Goal: Information Seeking & Learning: Check status

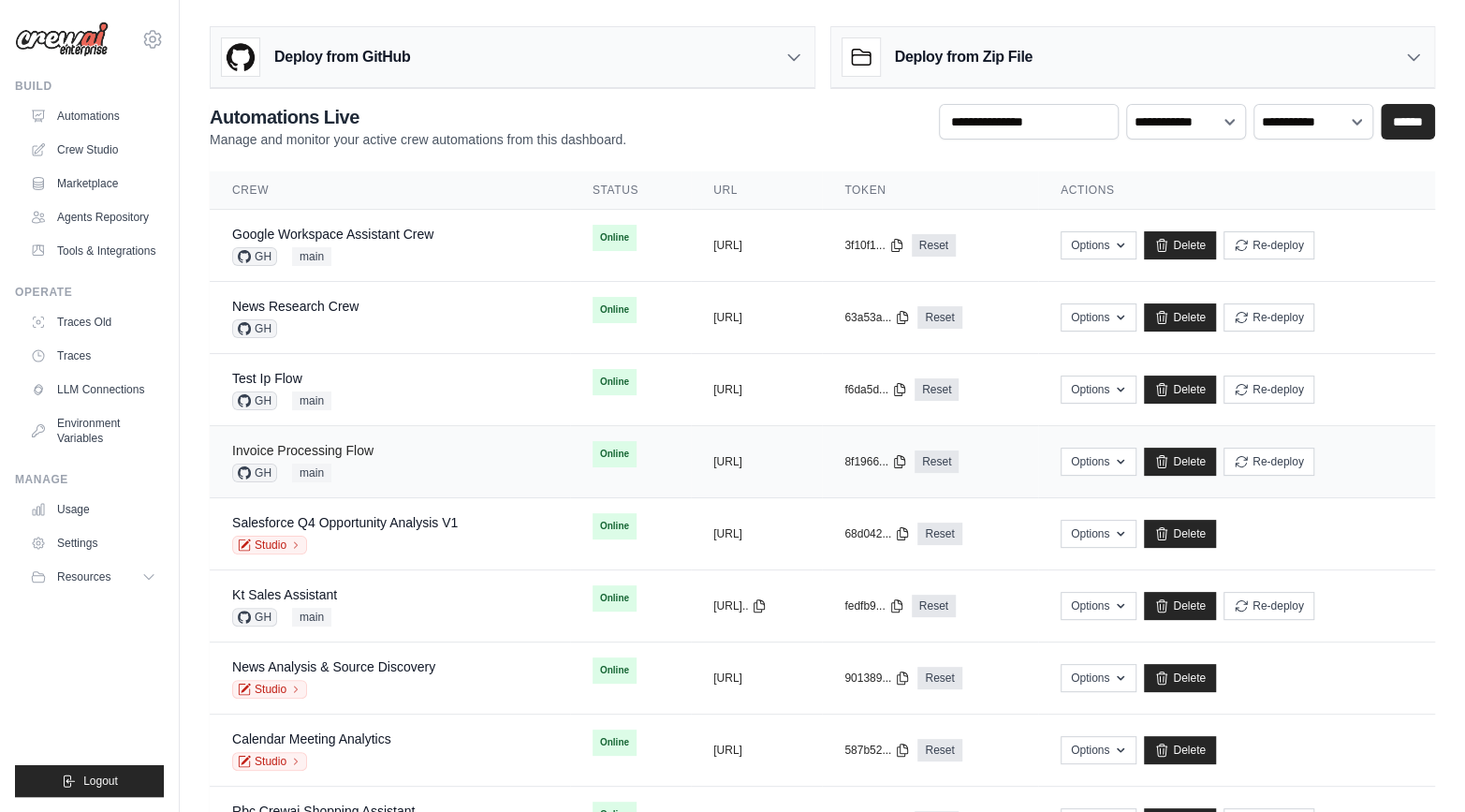
scroll to position [943, 0]
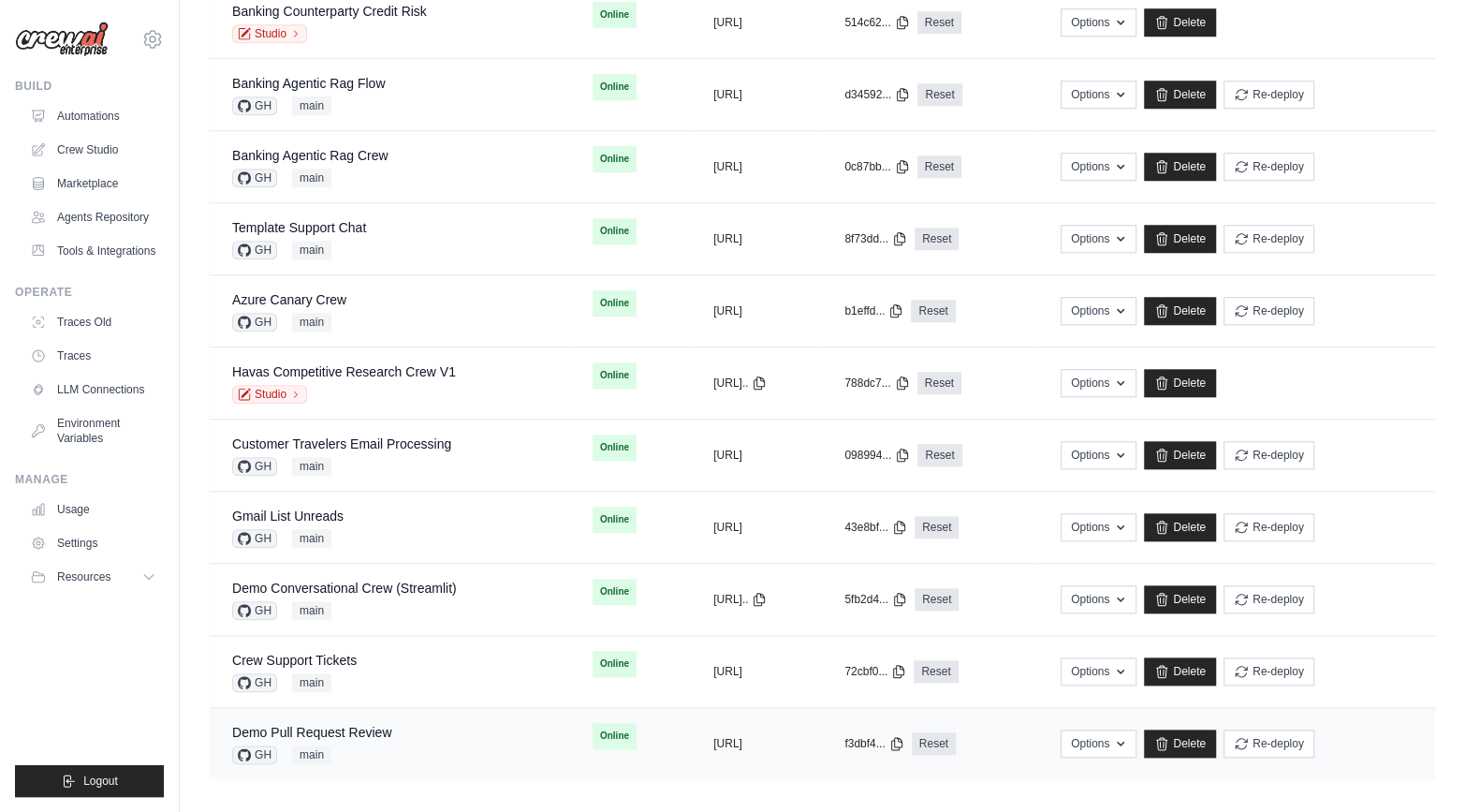
click at [352, 734] on div "Demo Pull Request Review GH main" at bounding box center [312, 743] width 159 height 41
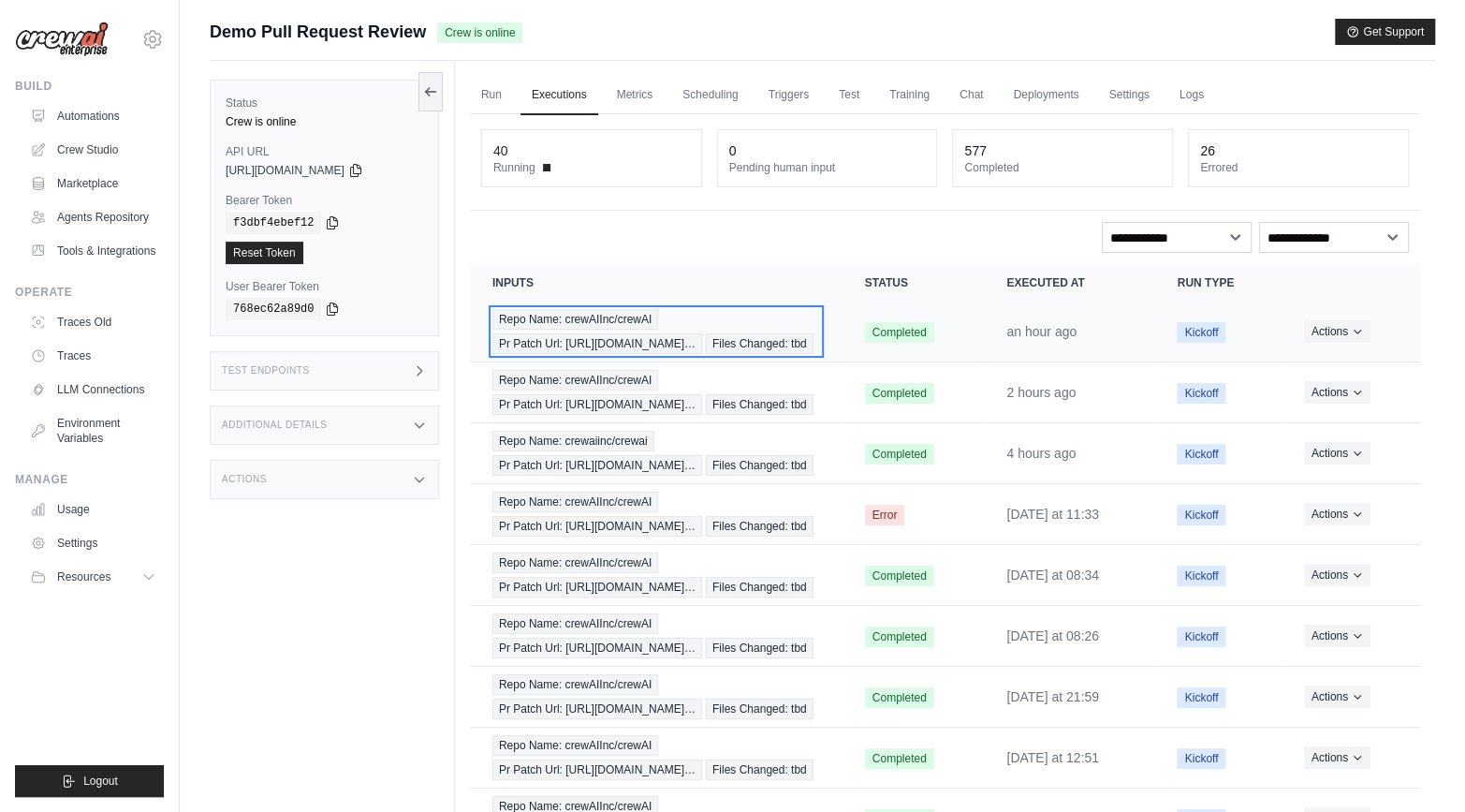
click at [608, 330] on div "Repo Name: crewAIInc/crewAI Pr Patch Url: https://github.com/crewAIInc/… Files …" at bounding box center [657, 331] width 328 height 45
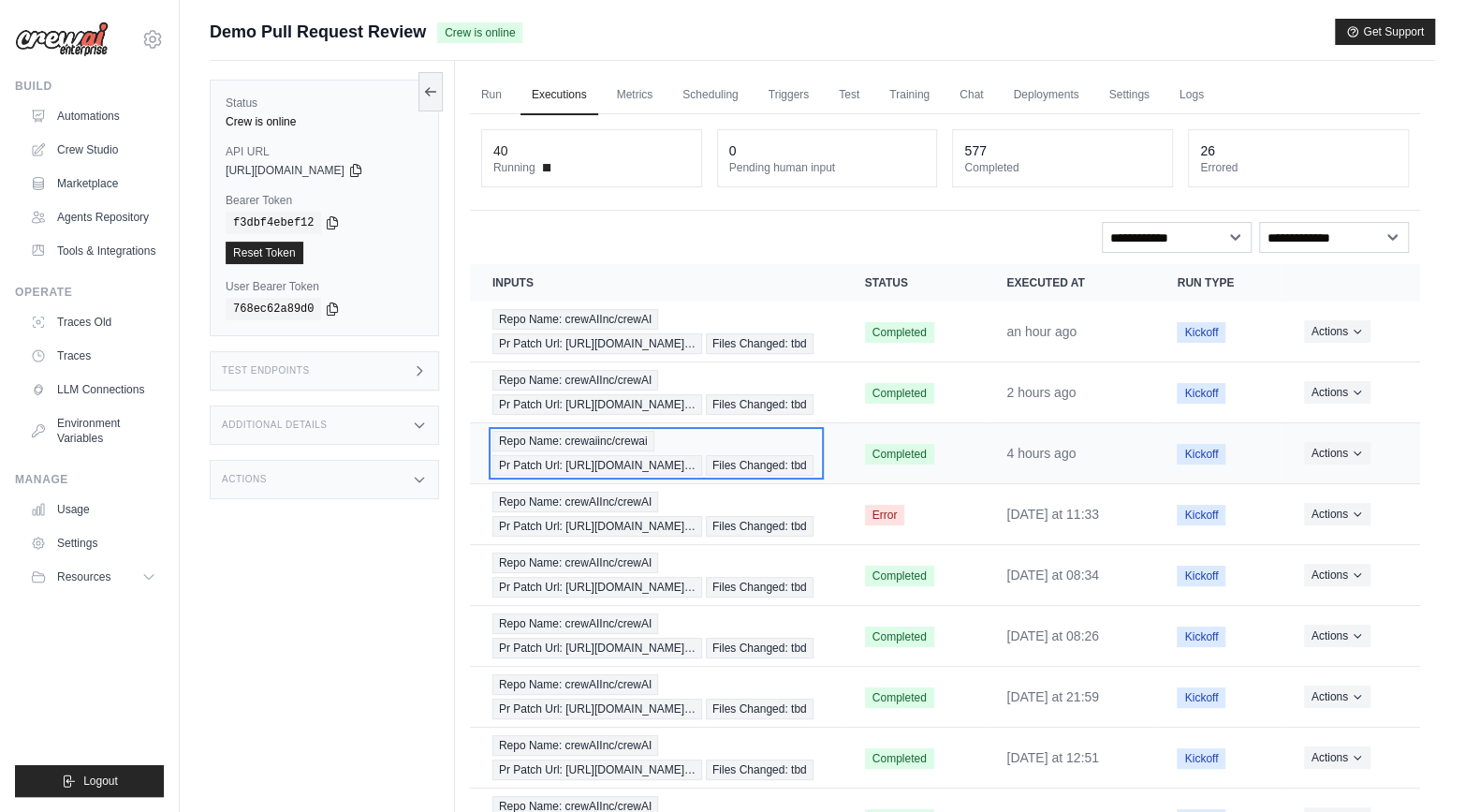
click at [566, 475] on span "Pr Patch Url: [URL][DOMAIN_NAME]…" at bounding box center [597, 465] width 209 height 20
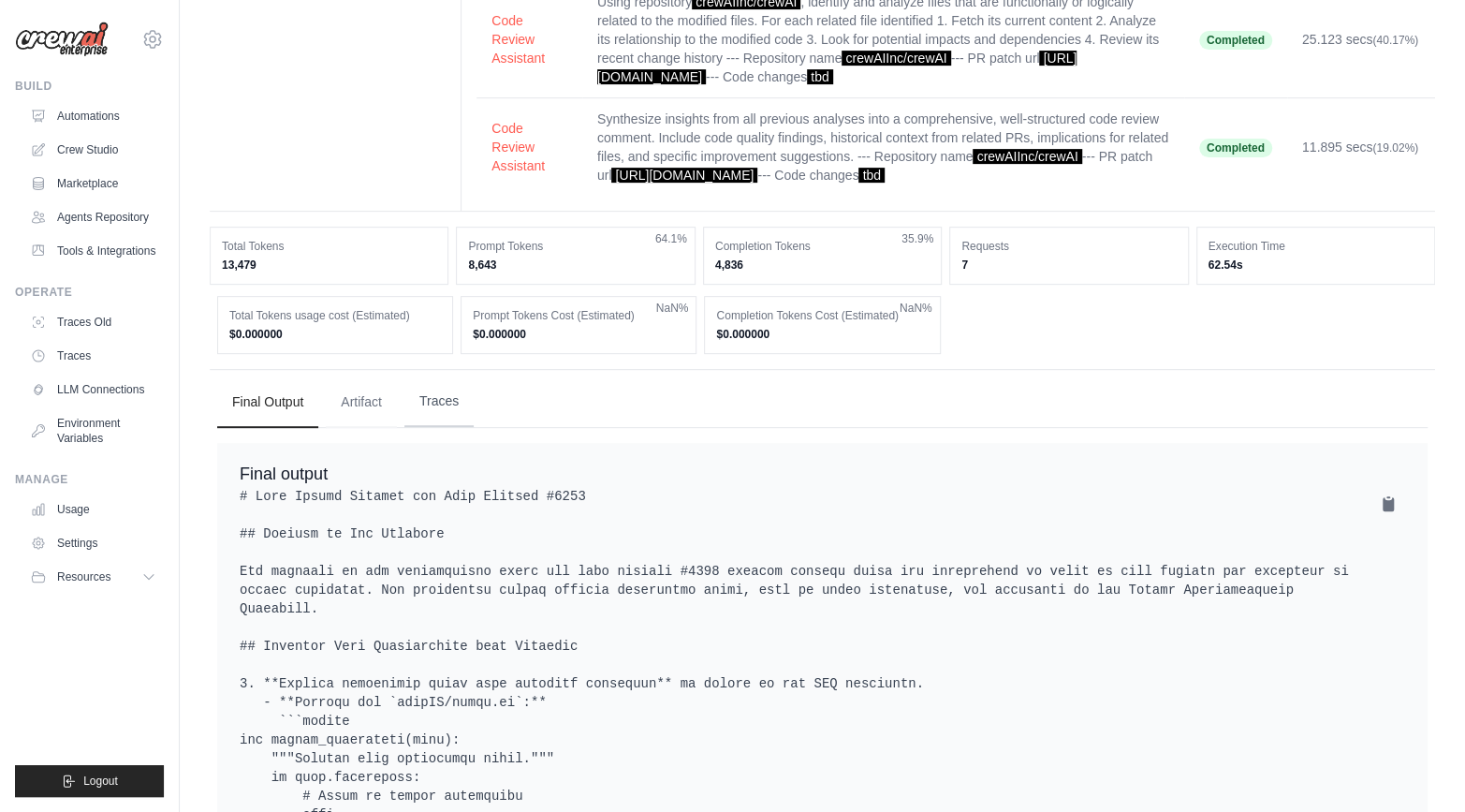
click at [419, 408] on button "Traces" at bounding box center [439, 401] width 69 height 50
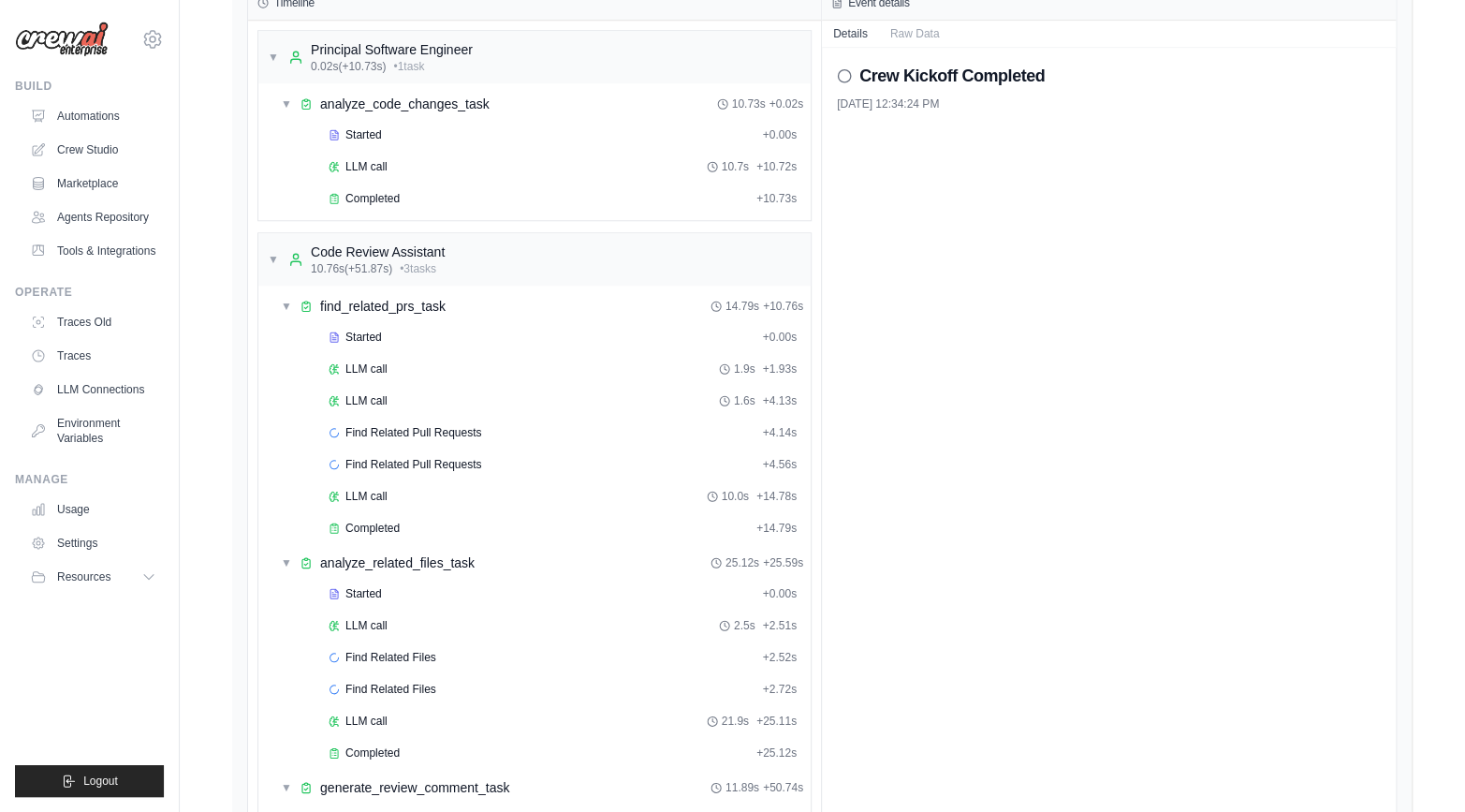
scroll to position [1008, 0]
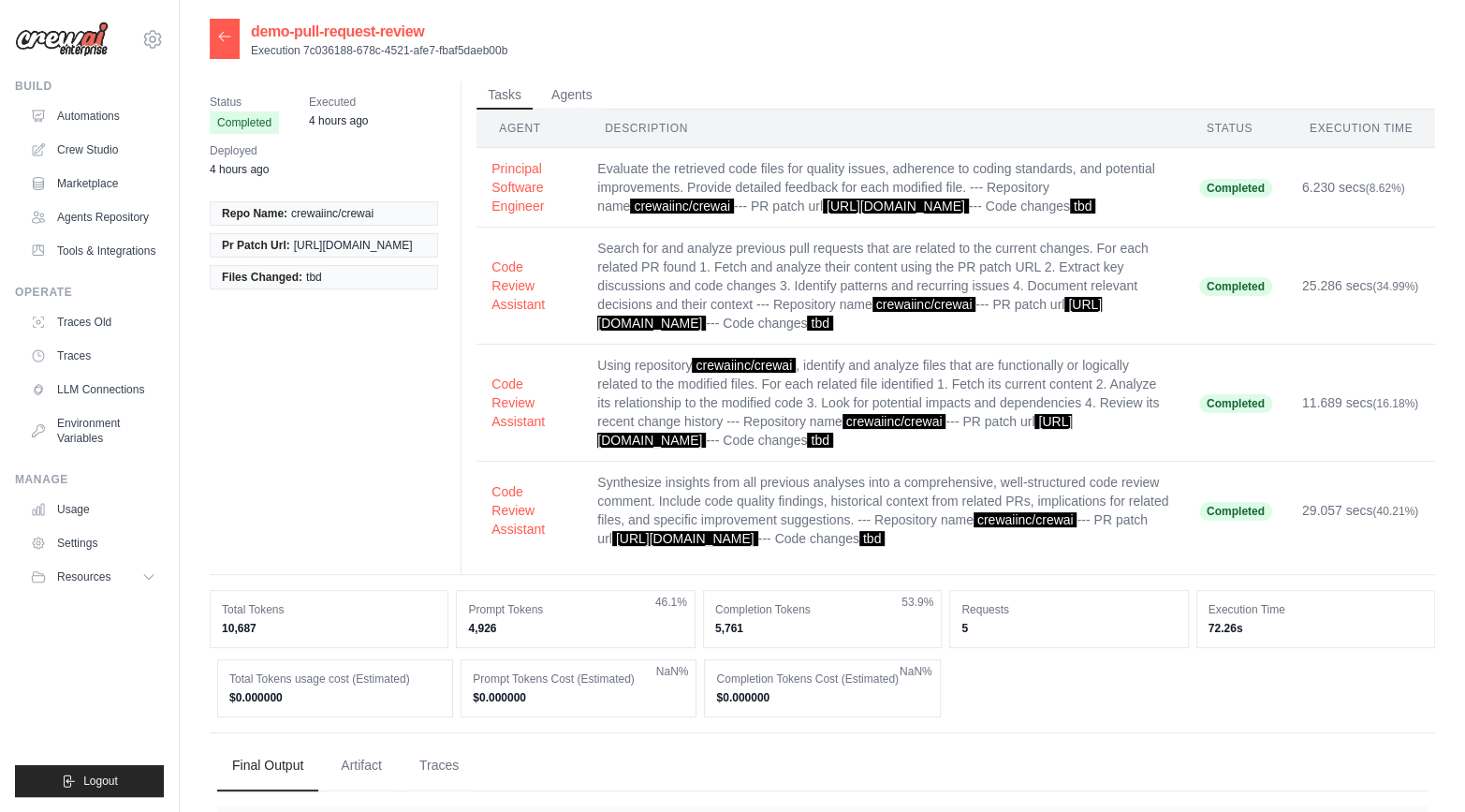
click at [222, 41] on icon at bounding box center [225, 37] width 15 height 15
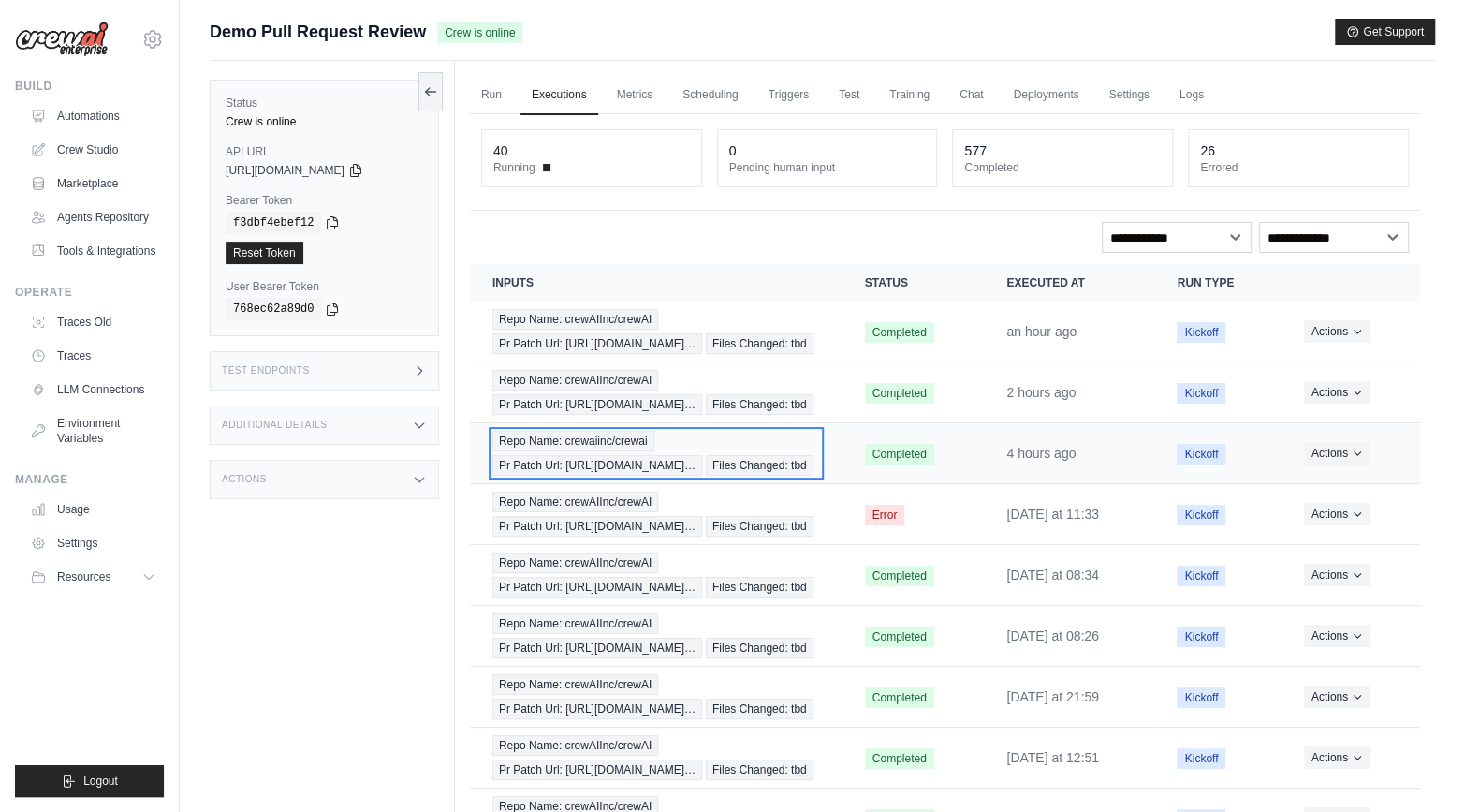
click at [713, 475] on div "Repo Name: crewaiinc/crewai Pr Patch Url: https://github.com/crewAIInc/… Files …" at bounding box center [657, 453] width 328 height 45
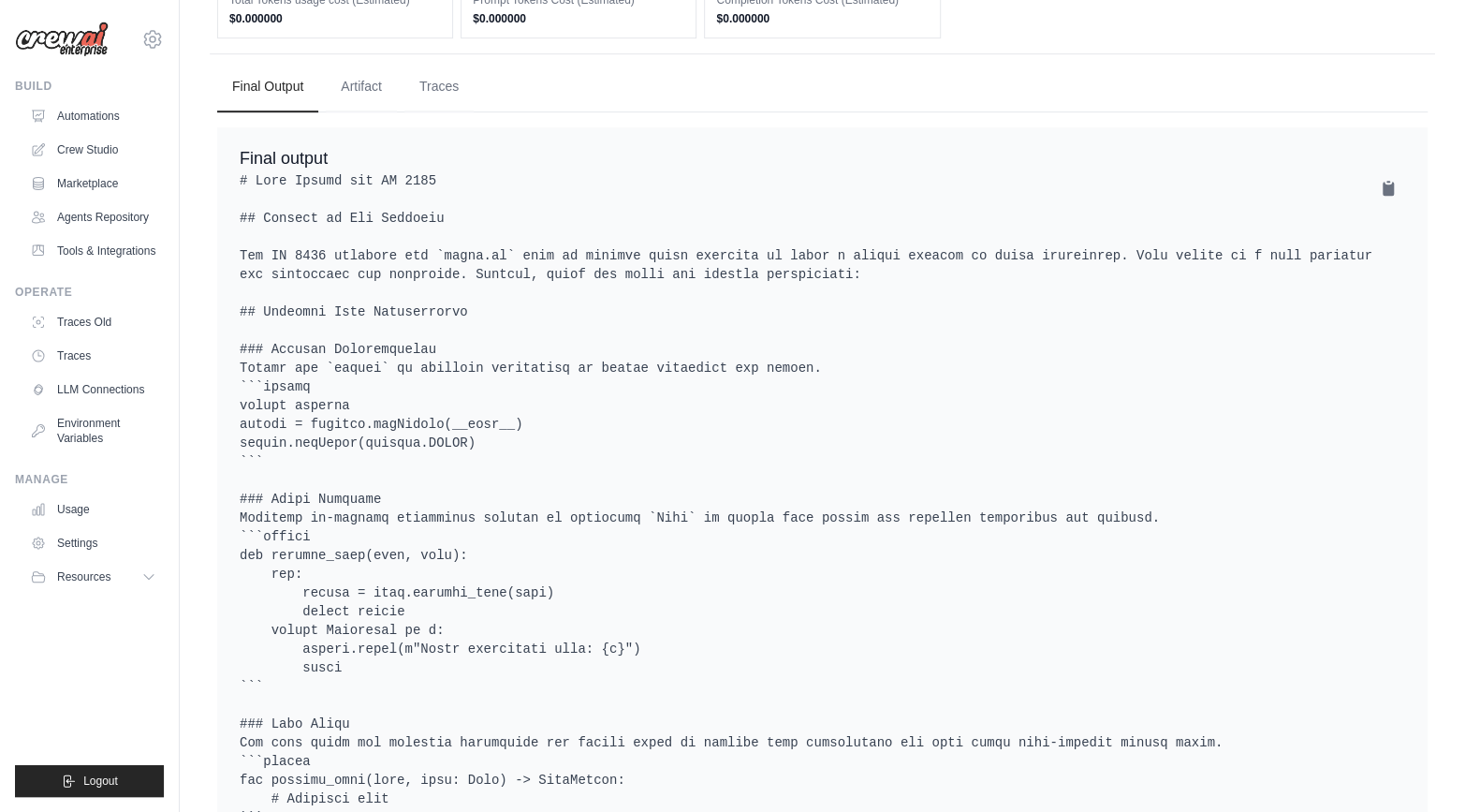
scroll to position [414, 0]
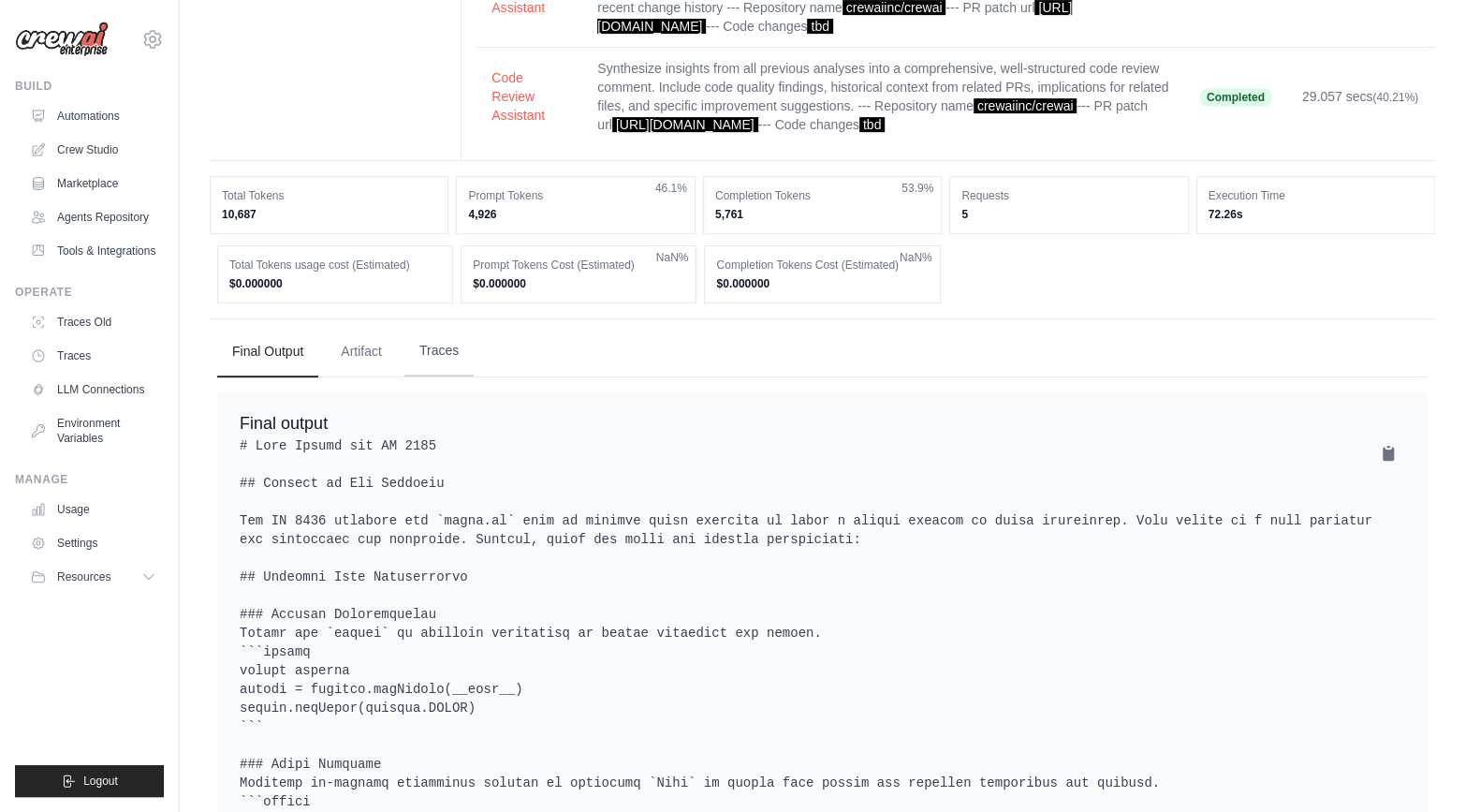
click at [452, 355] on button "Traces" at bounding box center [439, 351] width 69 height 50
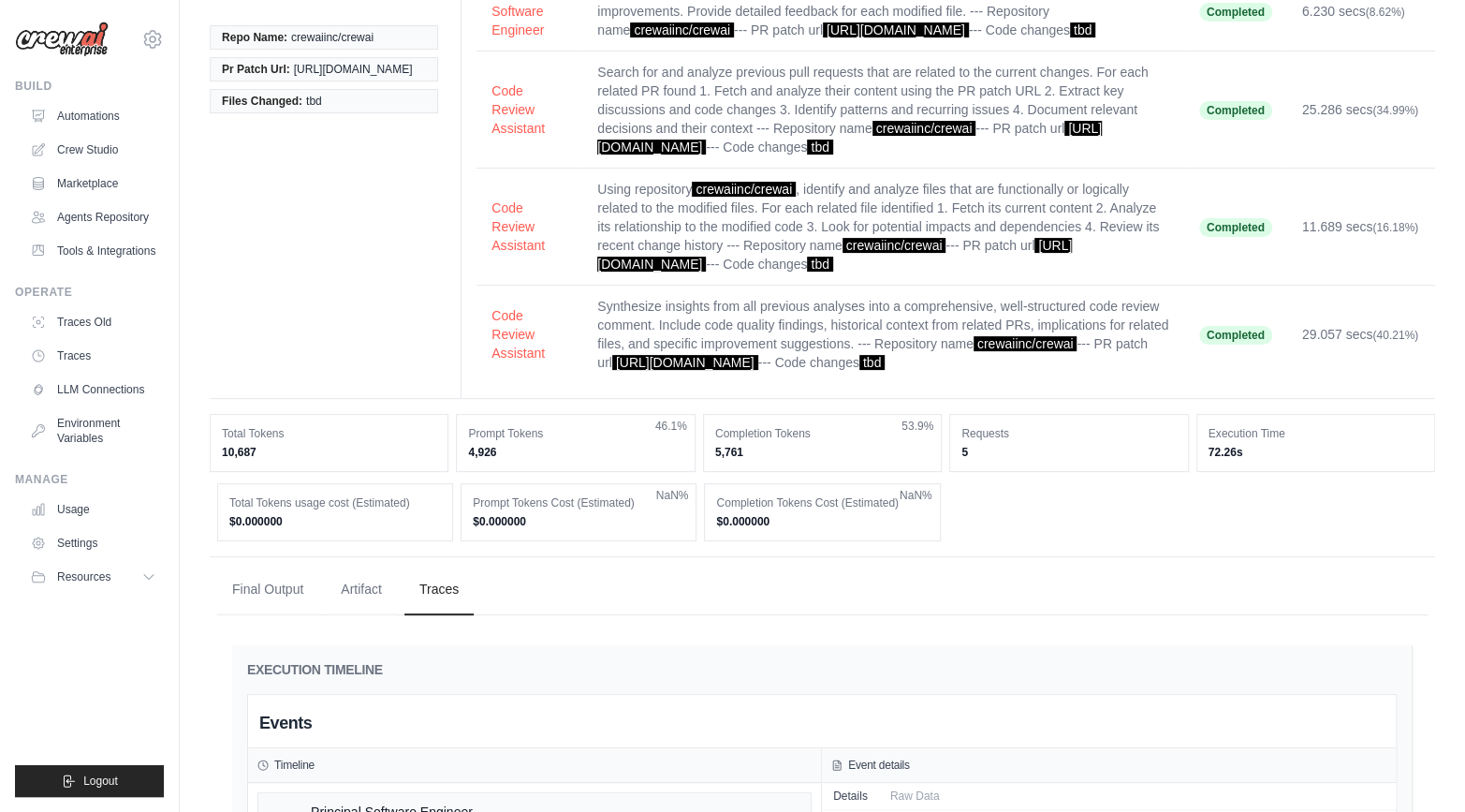
scroll to position [0, 0]
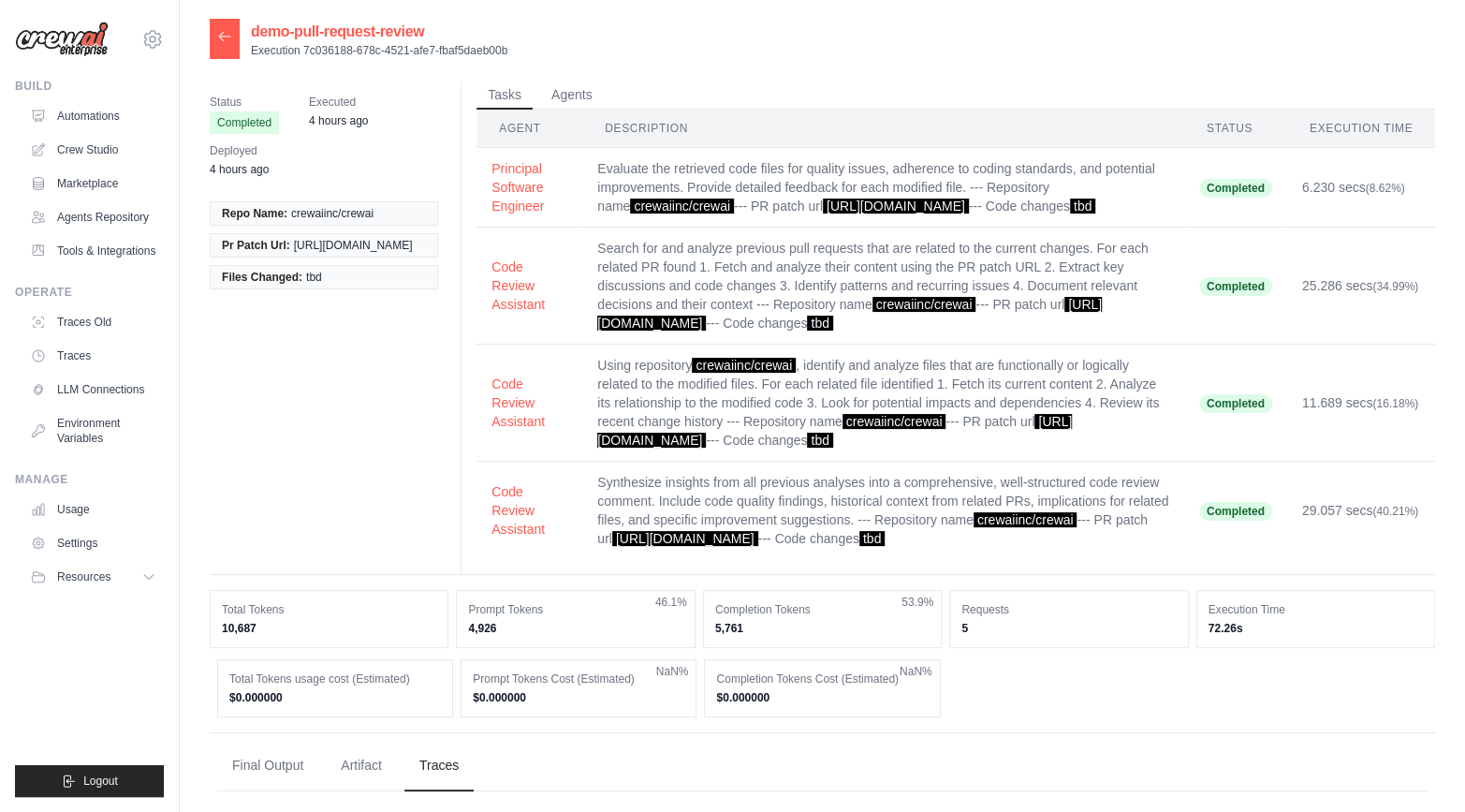
click at [222, 29] on icon at bounding box center [225, 37] width 15 height 15
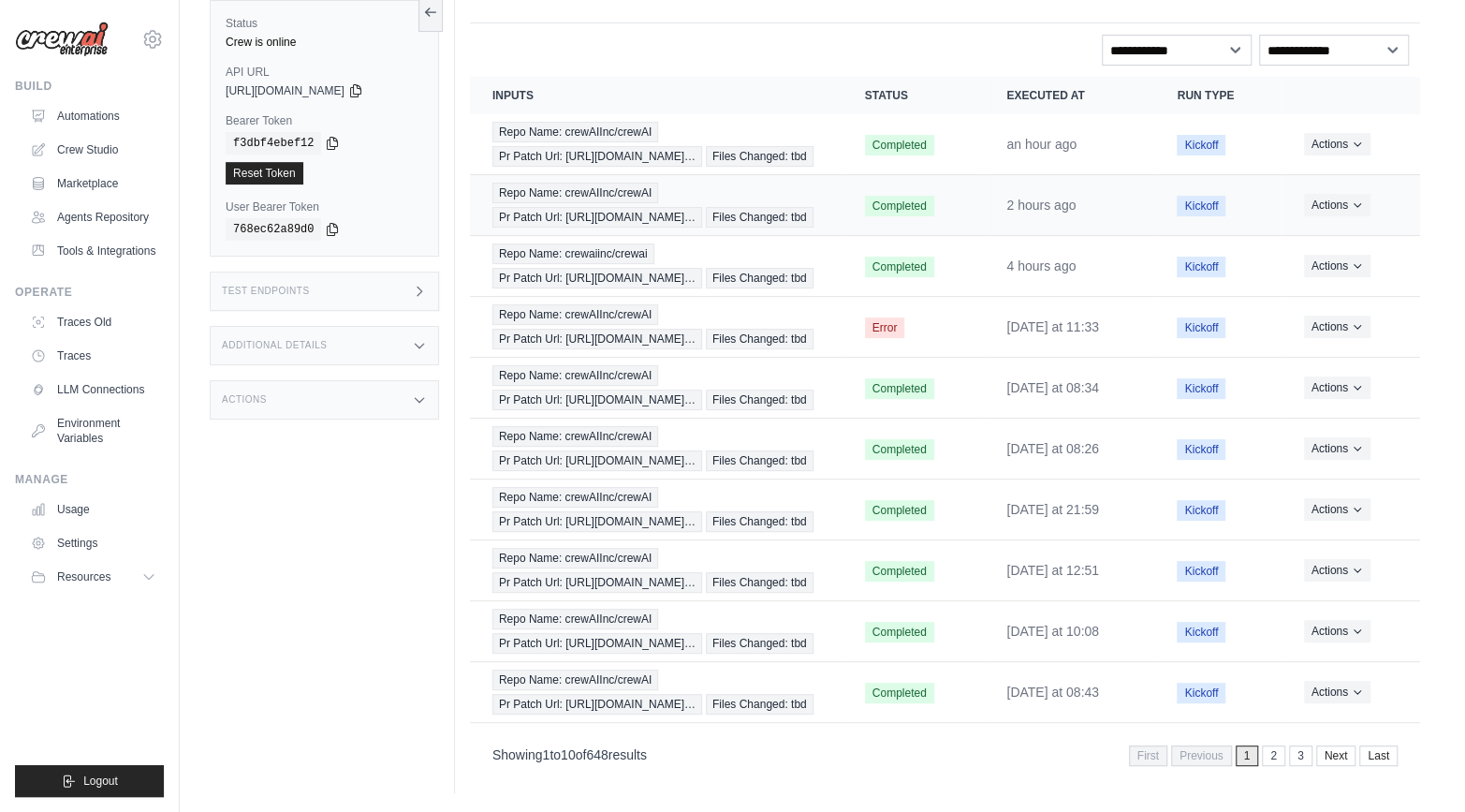
scroll to position [407, 0]
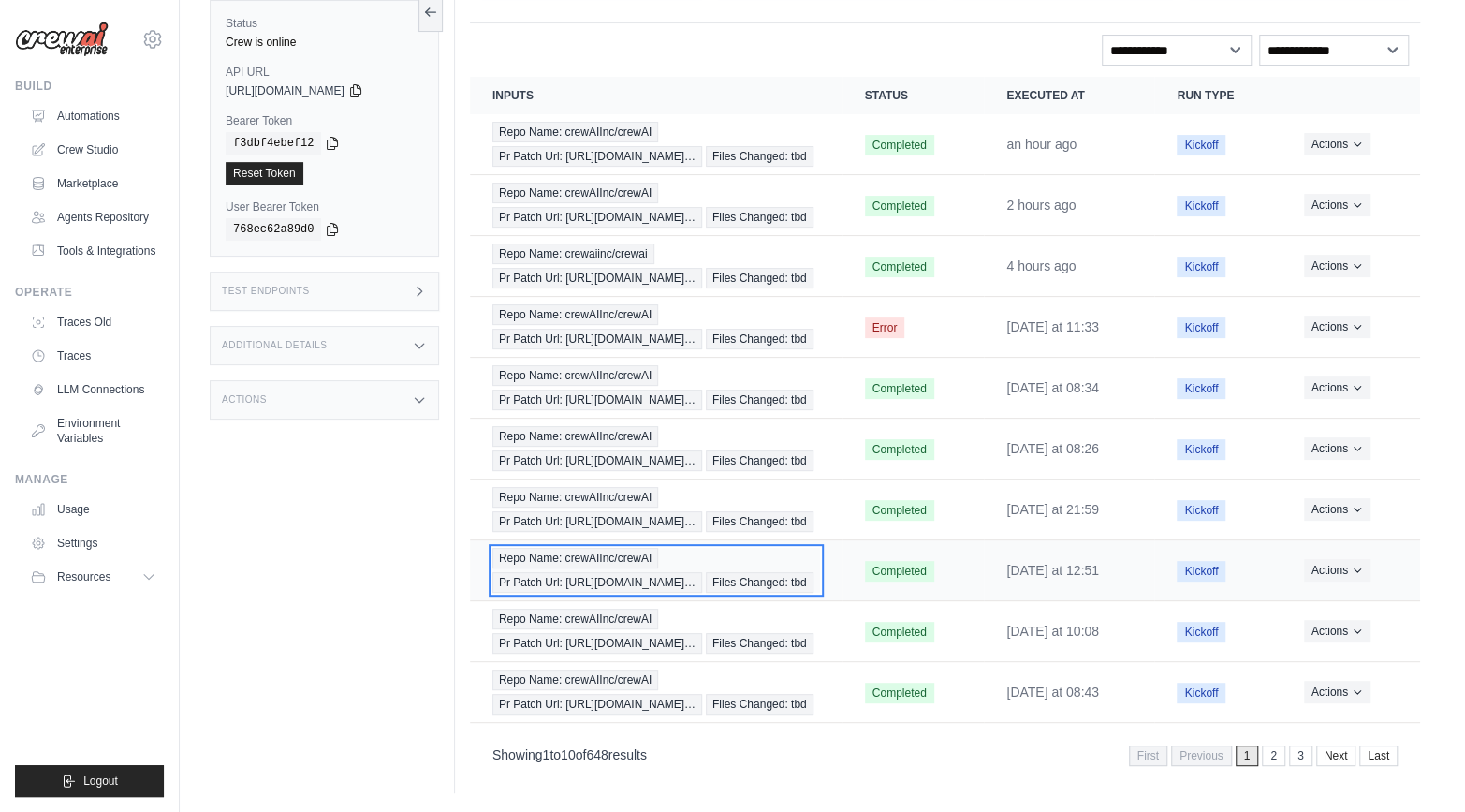
click at [588, 572] on span "Pr Patch Url: https://github.com/crewAIInc/…" at bounding box center [597, 582] width 209 height 20
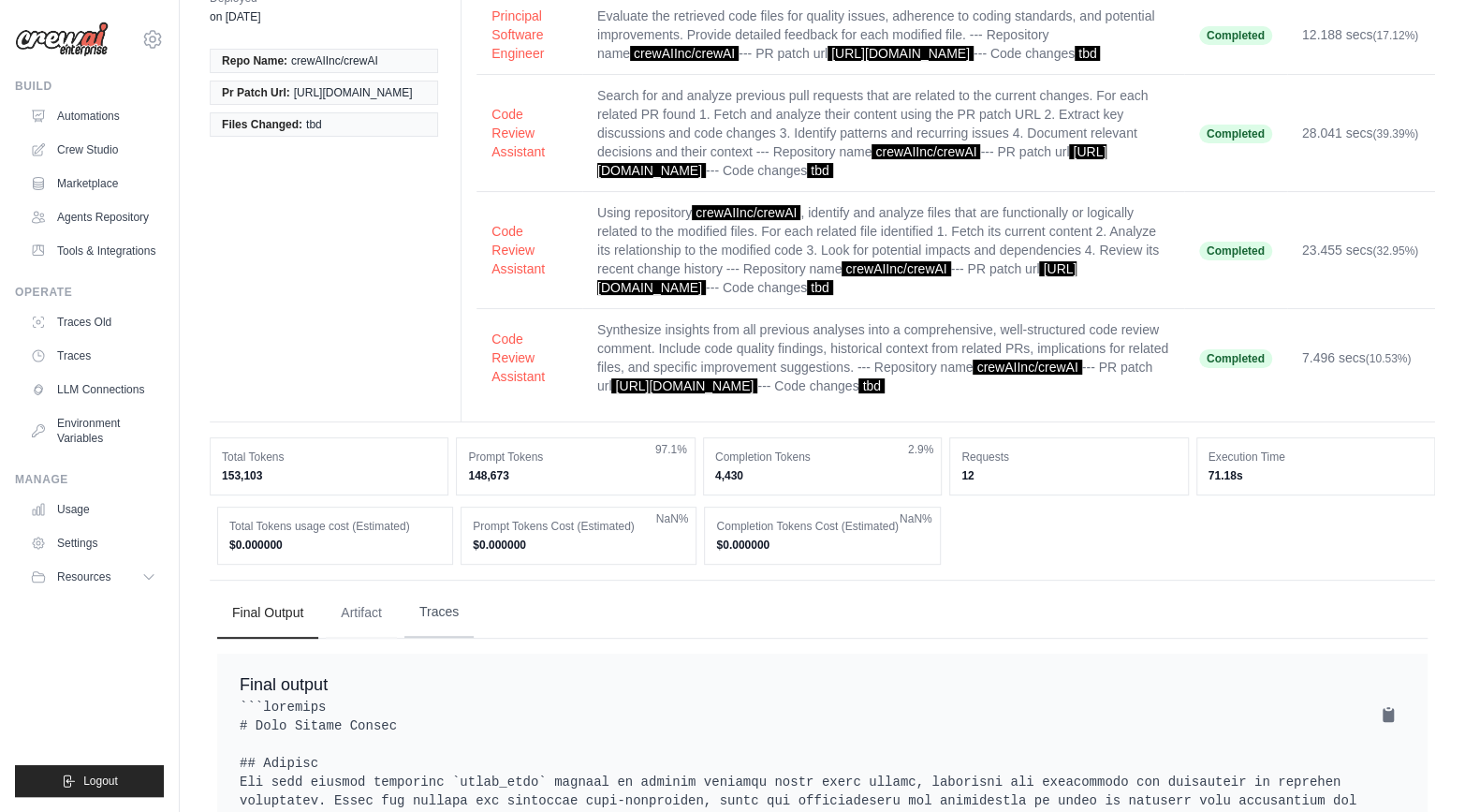
click at [438, 632] on button "Traces" at bounding box center [439, 612] width 69 height 50
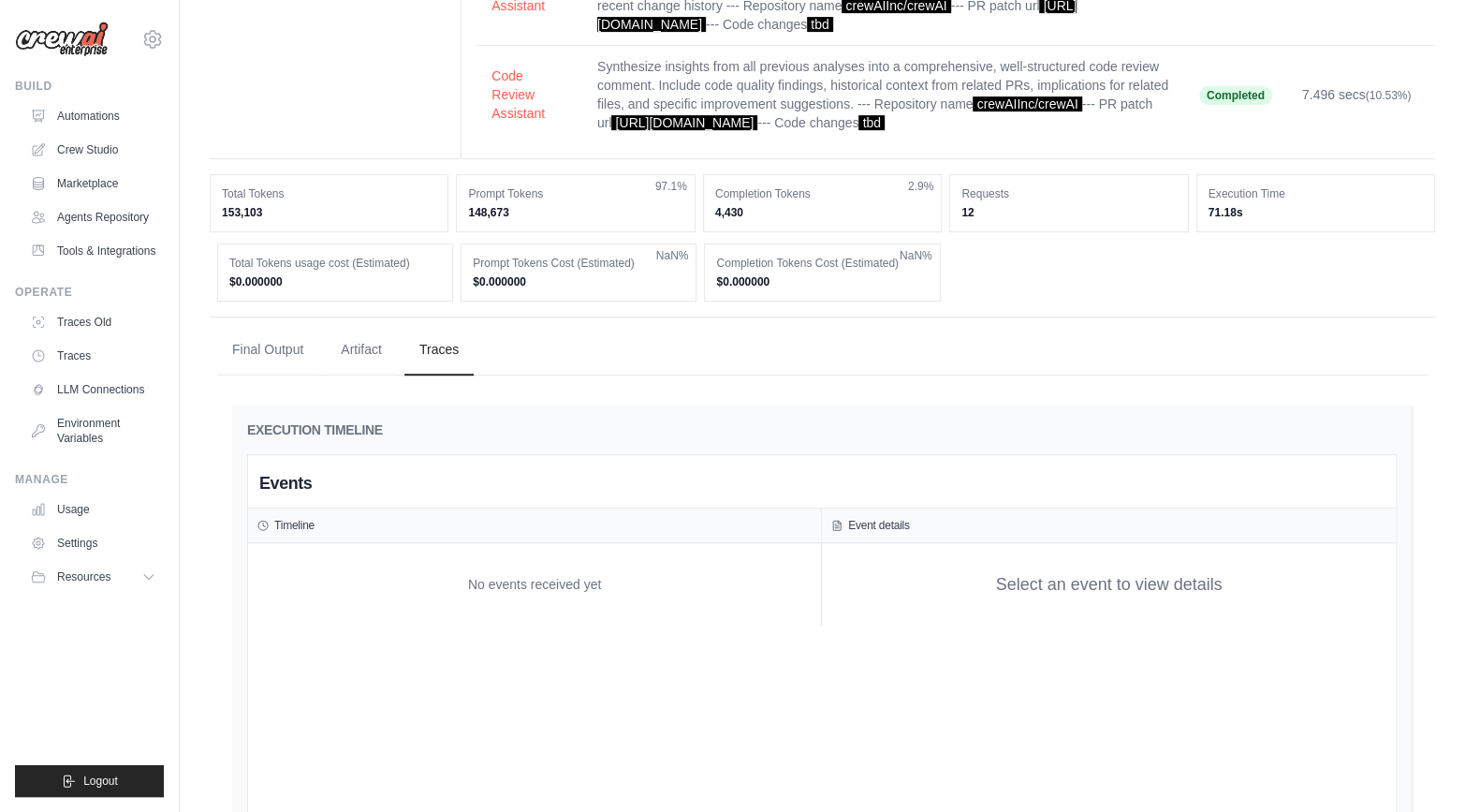
scroll to position [744, 0]
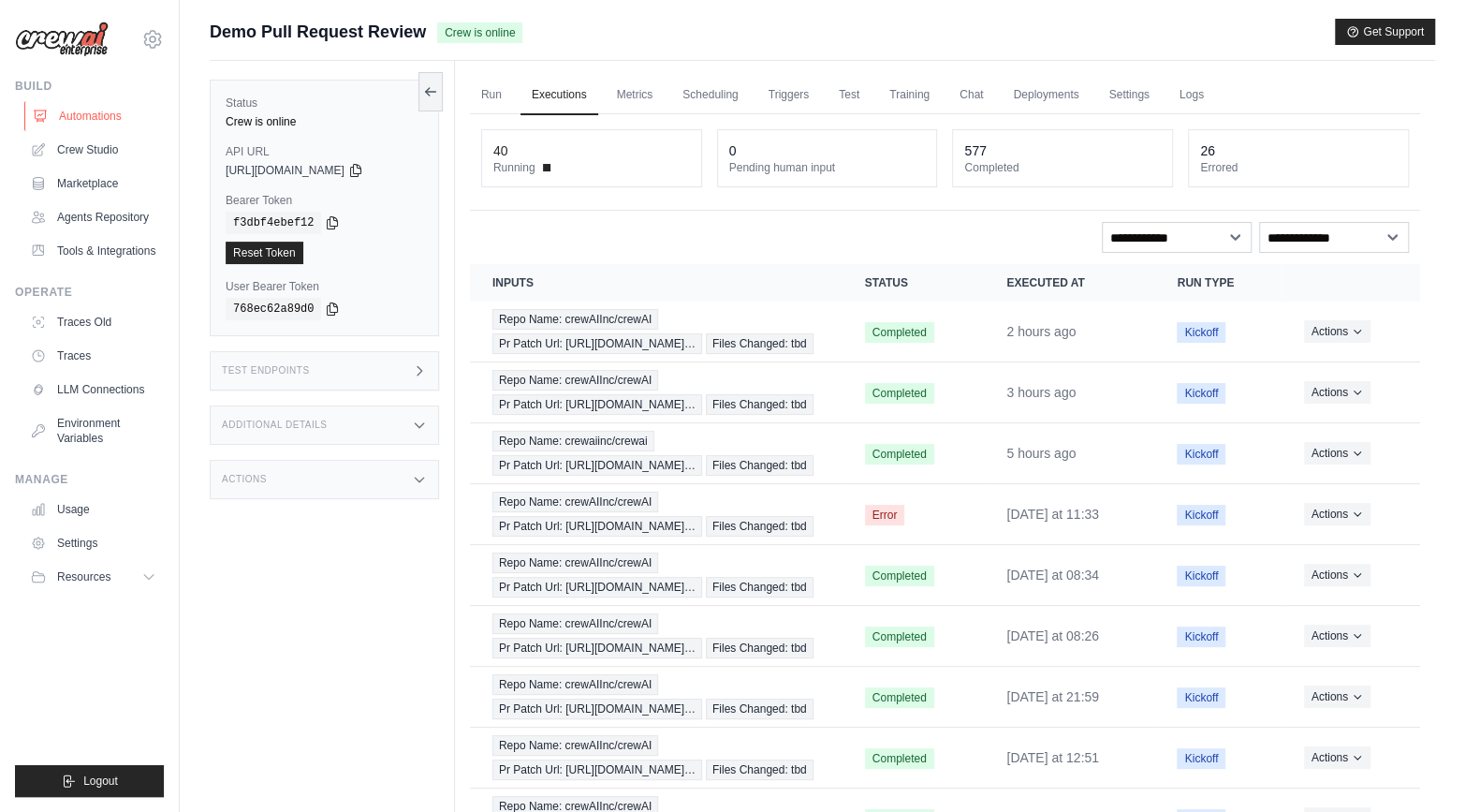
click at [107, 123] on link "Automations" at bounding box center [95, 116] width 142 height 30
